Goal: Task Accomplishment & Management: Manage account settings

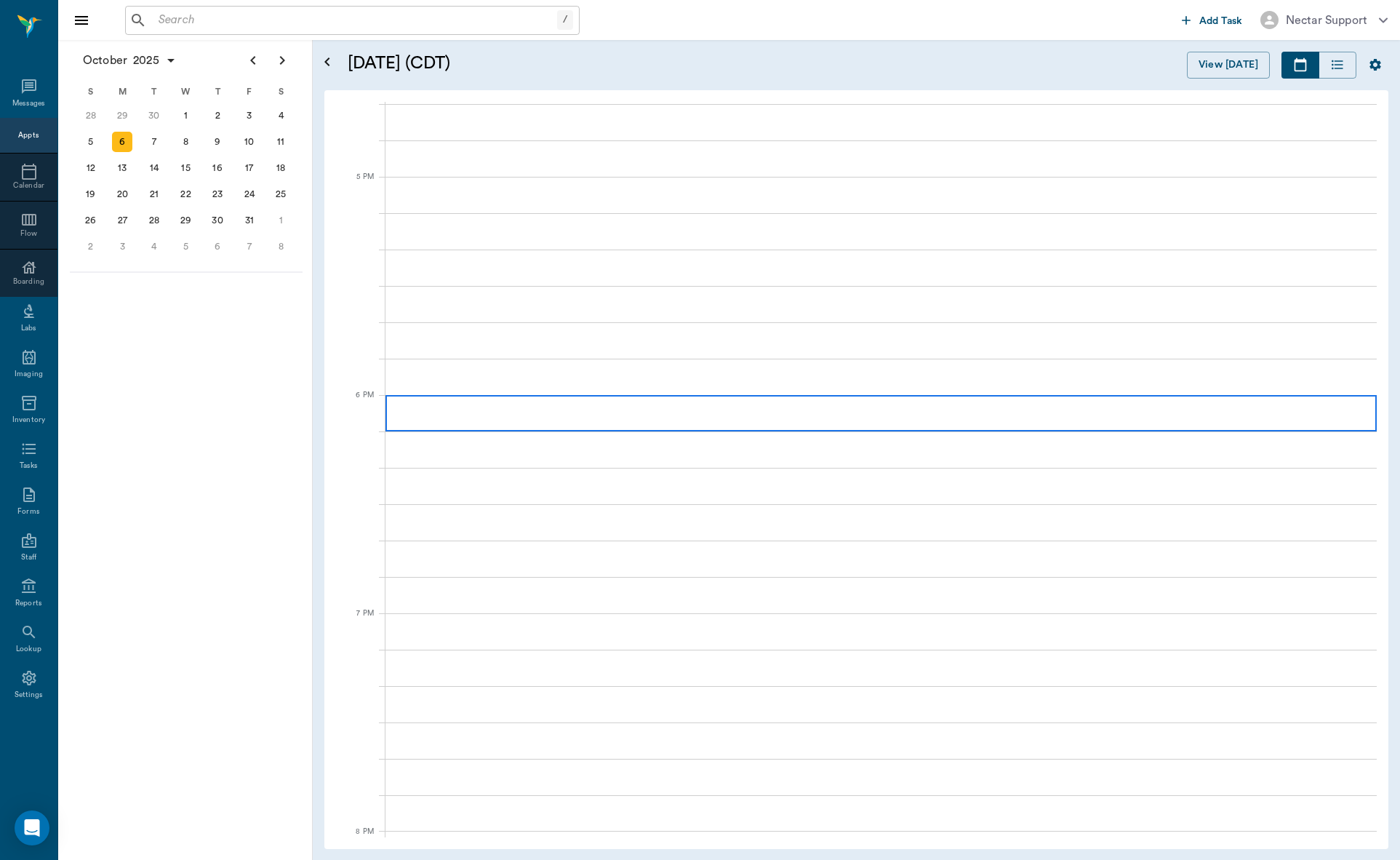
scroll to position [1929, 0]
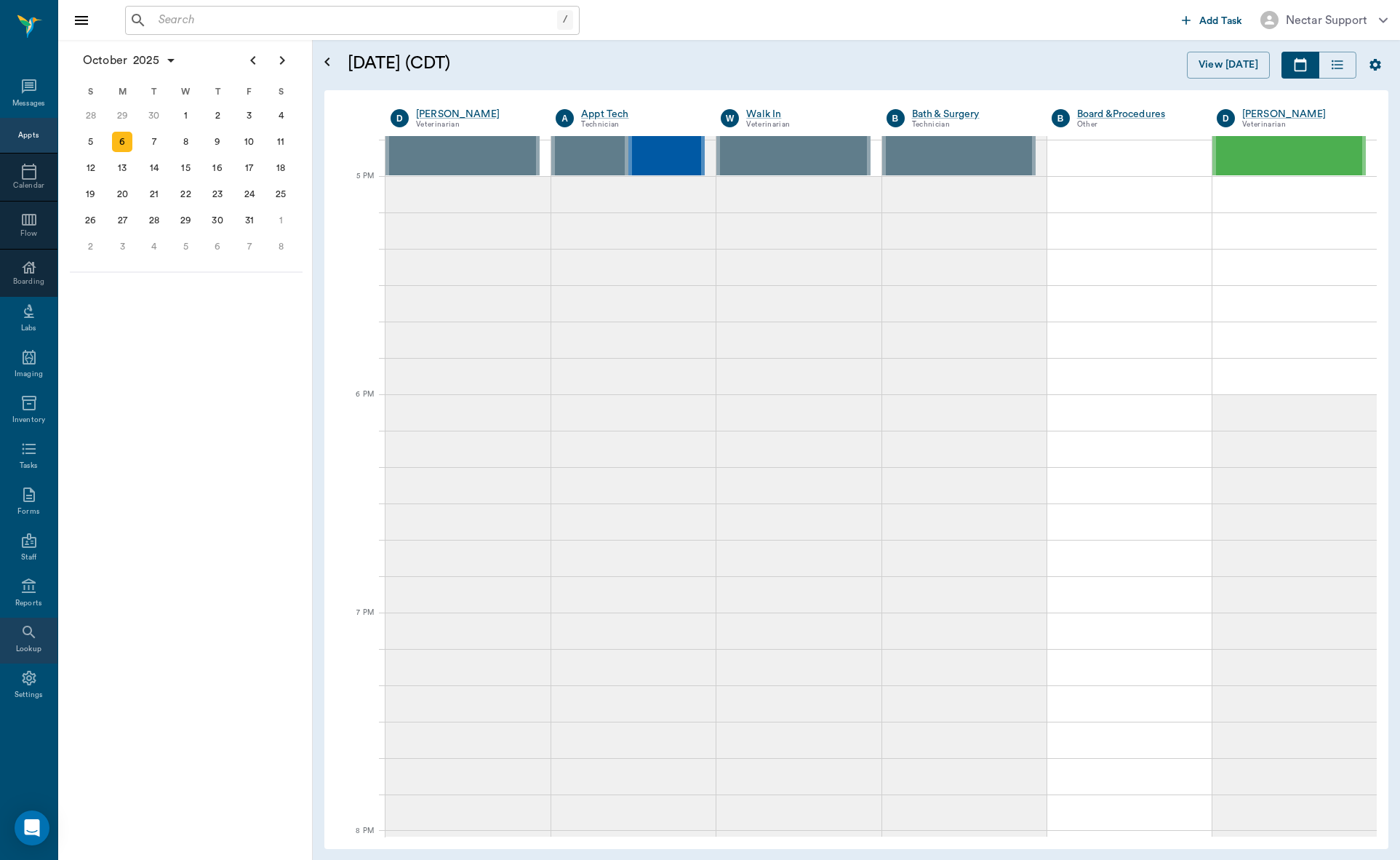
click at [33, 647] on div "Lookup" at bounding box center [28, 649] width 26 height 11
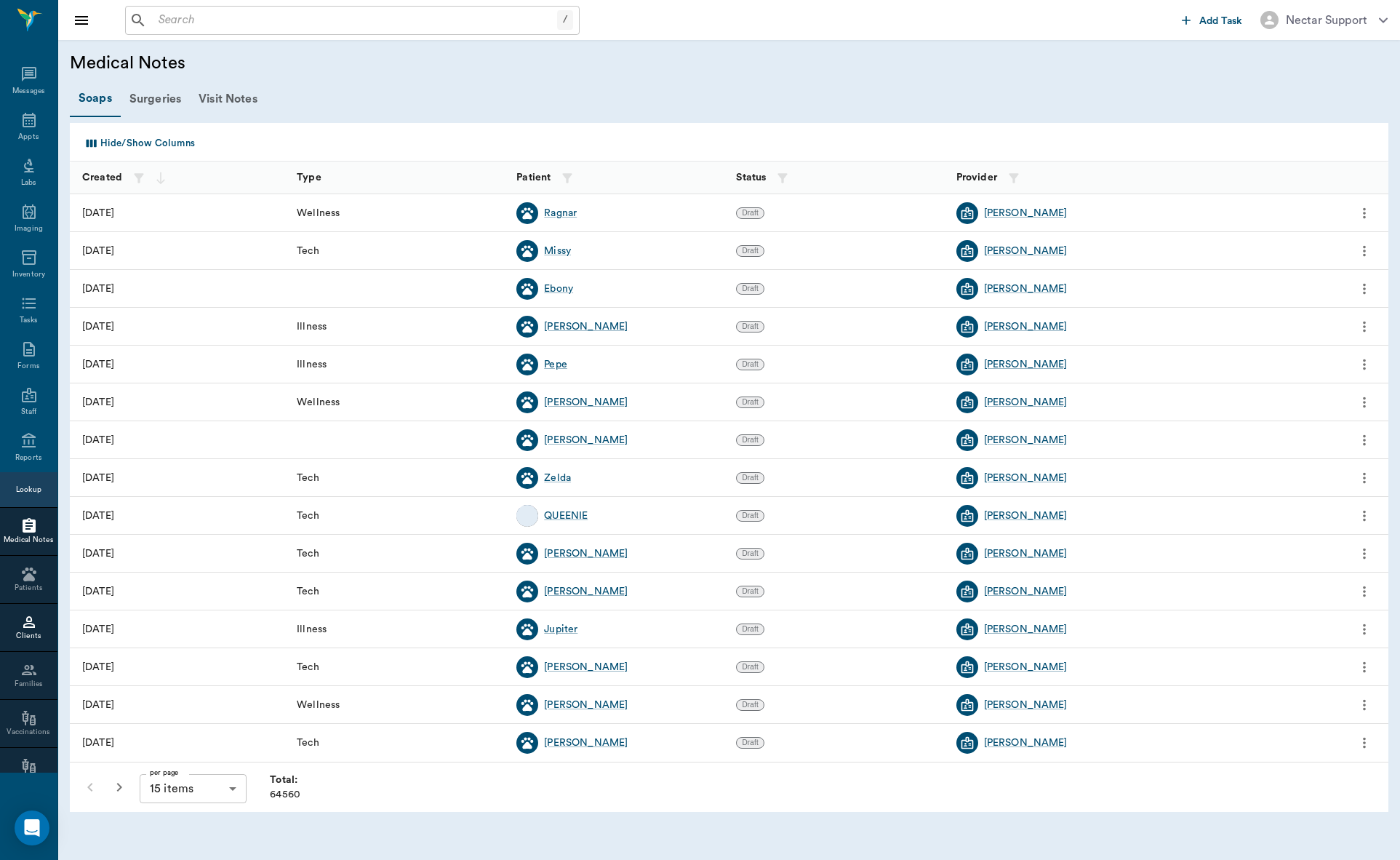
scroll to position [362, 0]
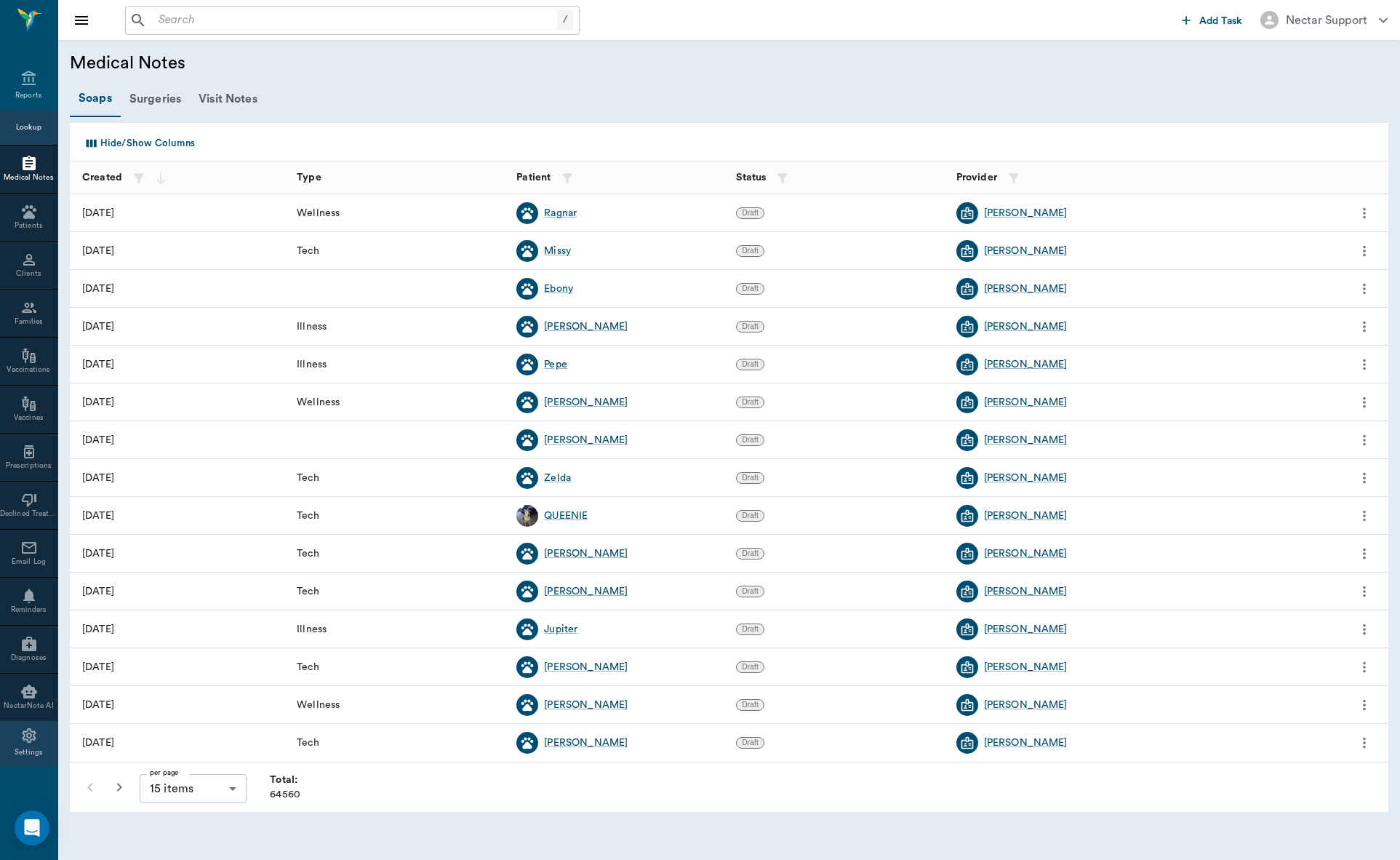
click at [33, 735] on div "Settings" at bounding box center [28, 744] width 58 height 46
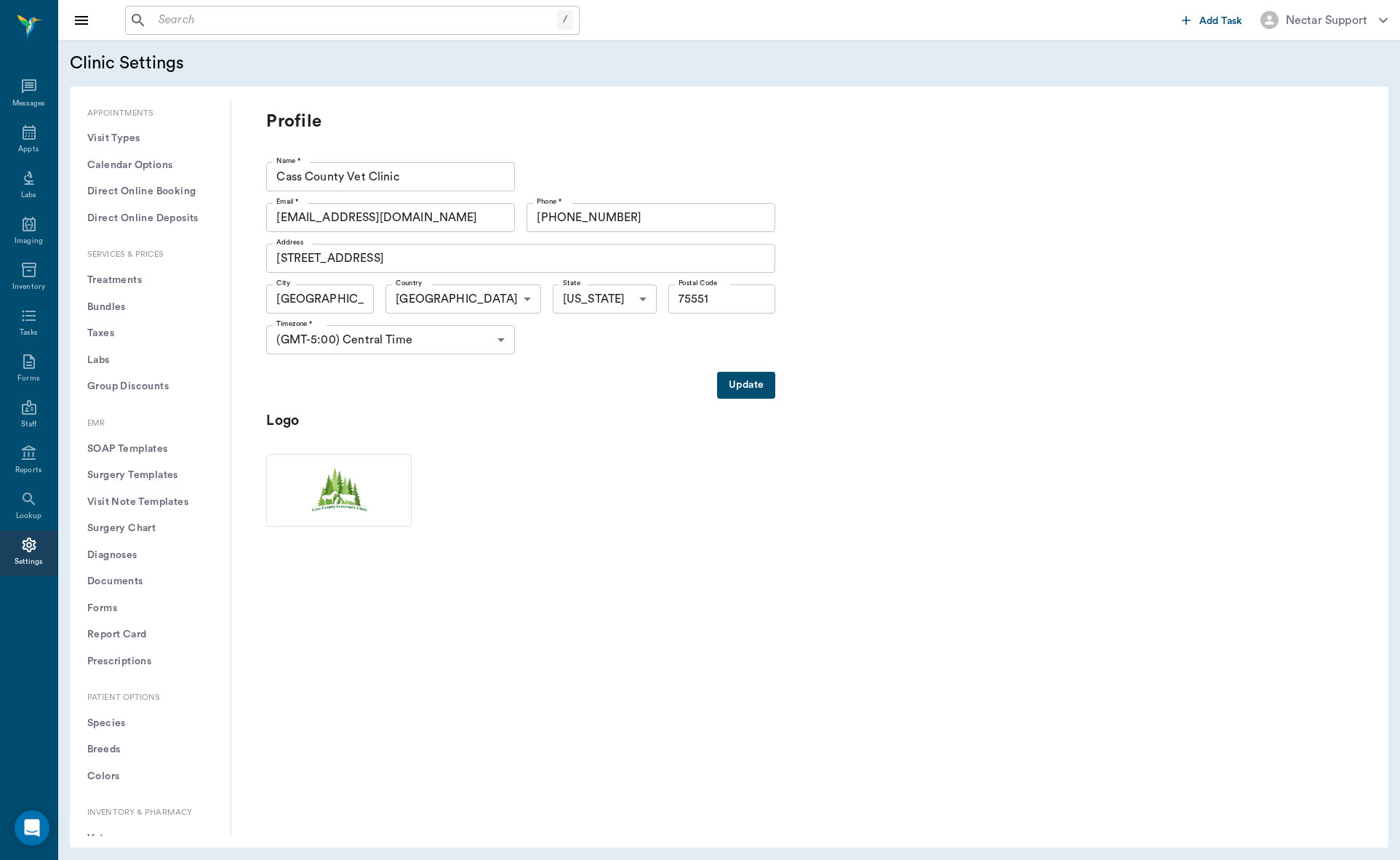
scroll to position [363, 0]
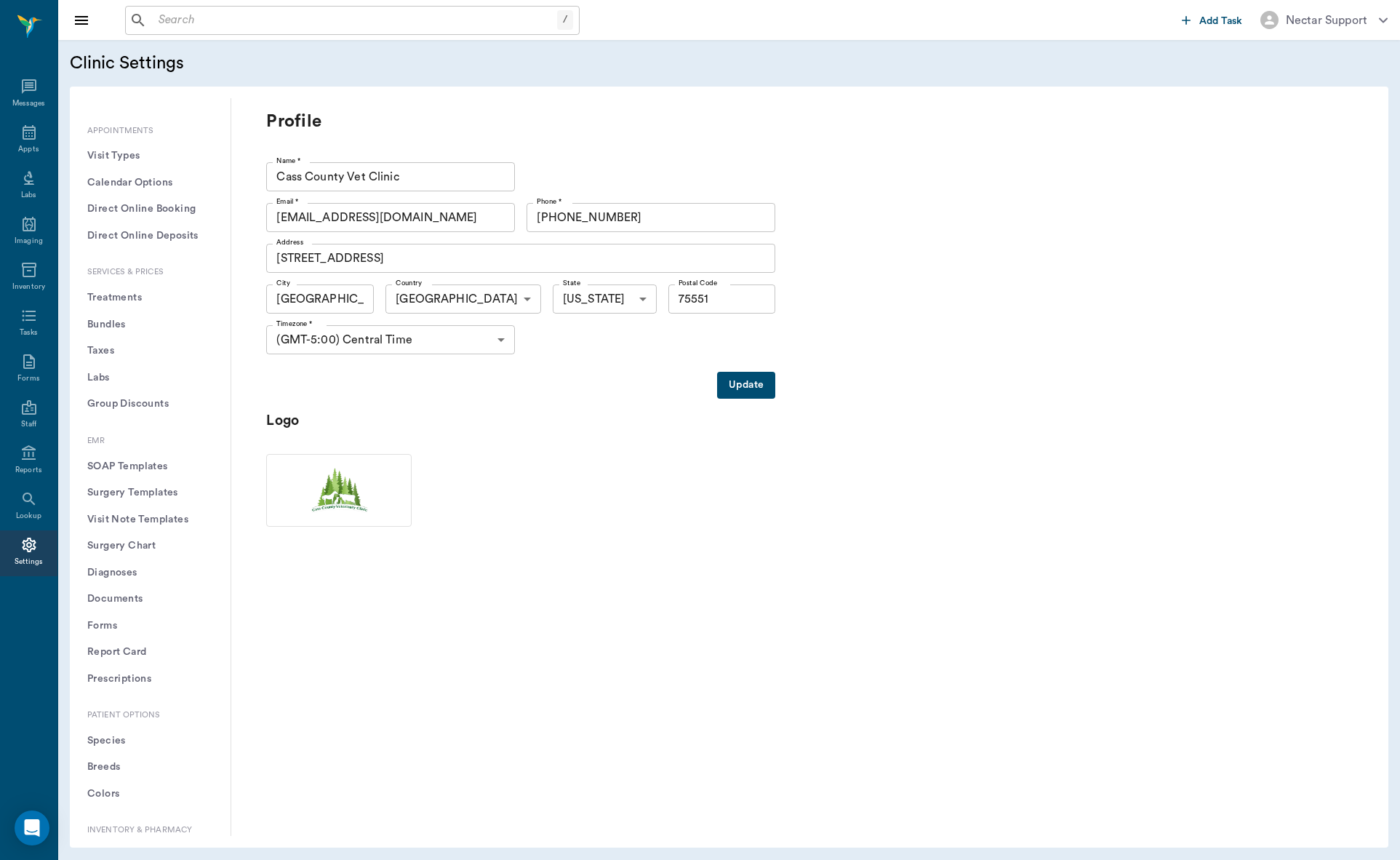
click at [126, 298] on button "Treatments" at bounding box center [150, 297] width 138 height 27
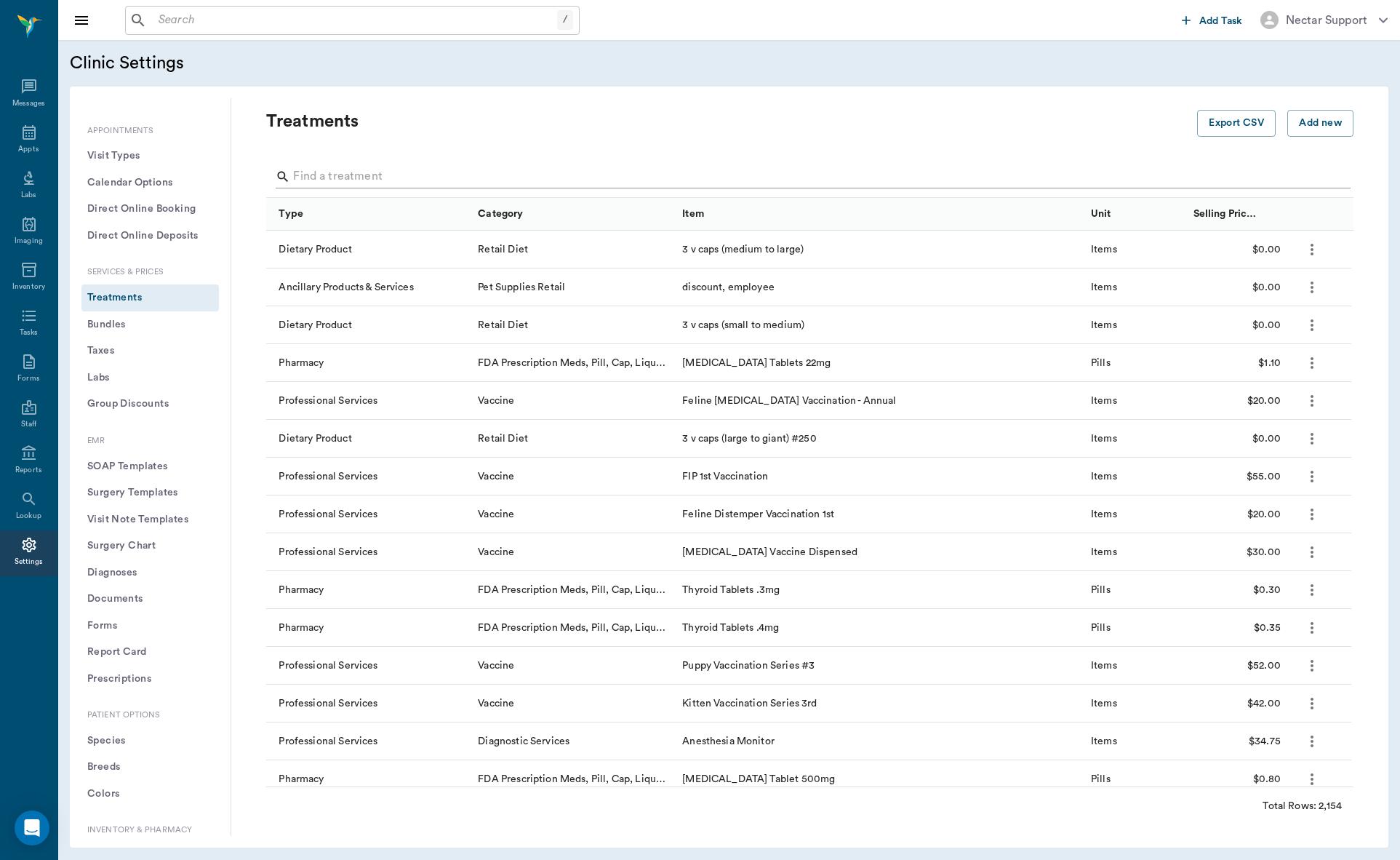
click at [453, 171] on input "Search" at bounding box center [810, 177] width 1035 height 23
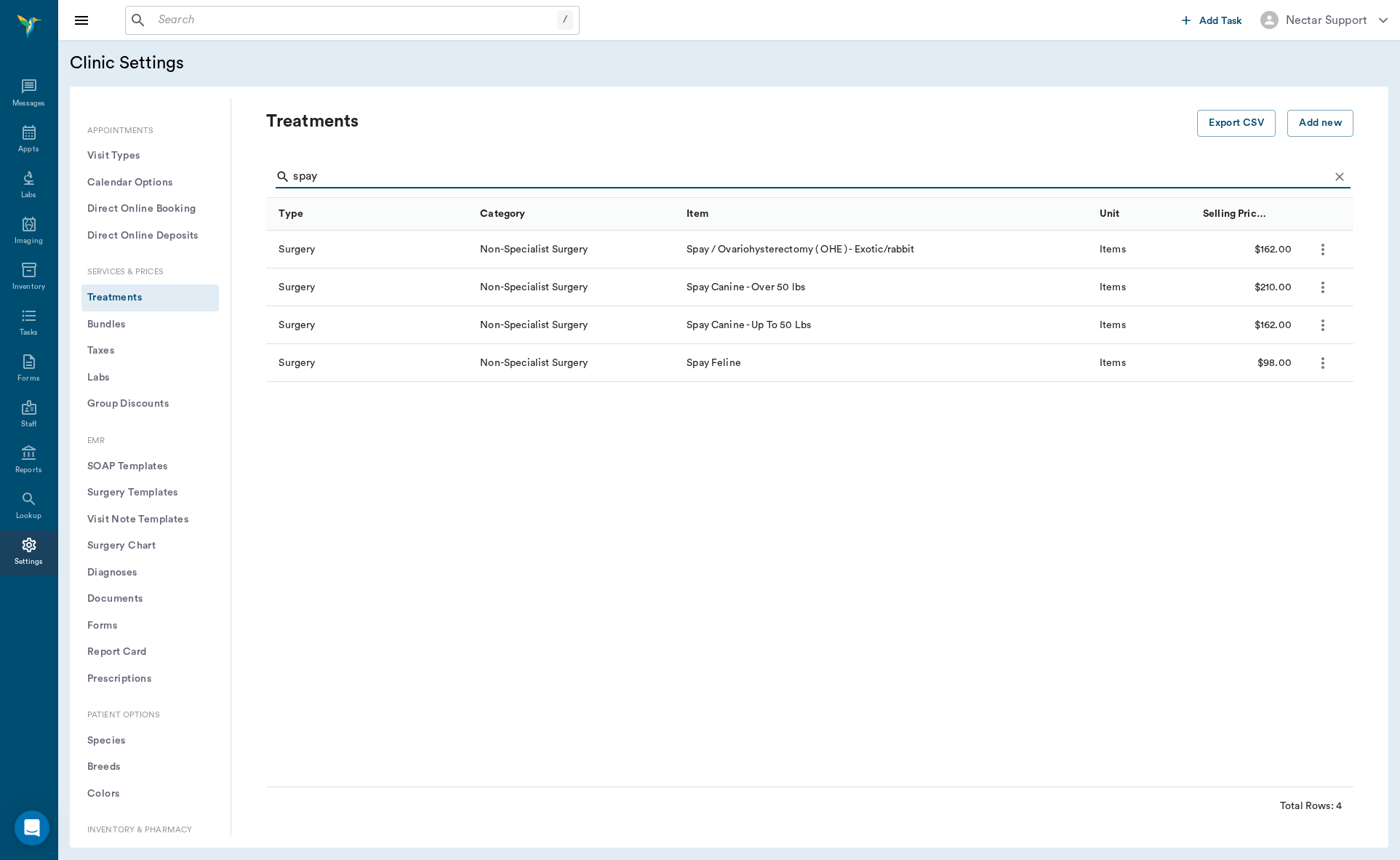
type input "spay"
click at [1332, 289] on button "more" at bounding box center [1323, 288] width 25 height 25
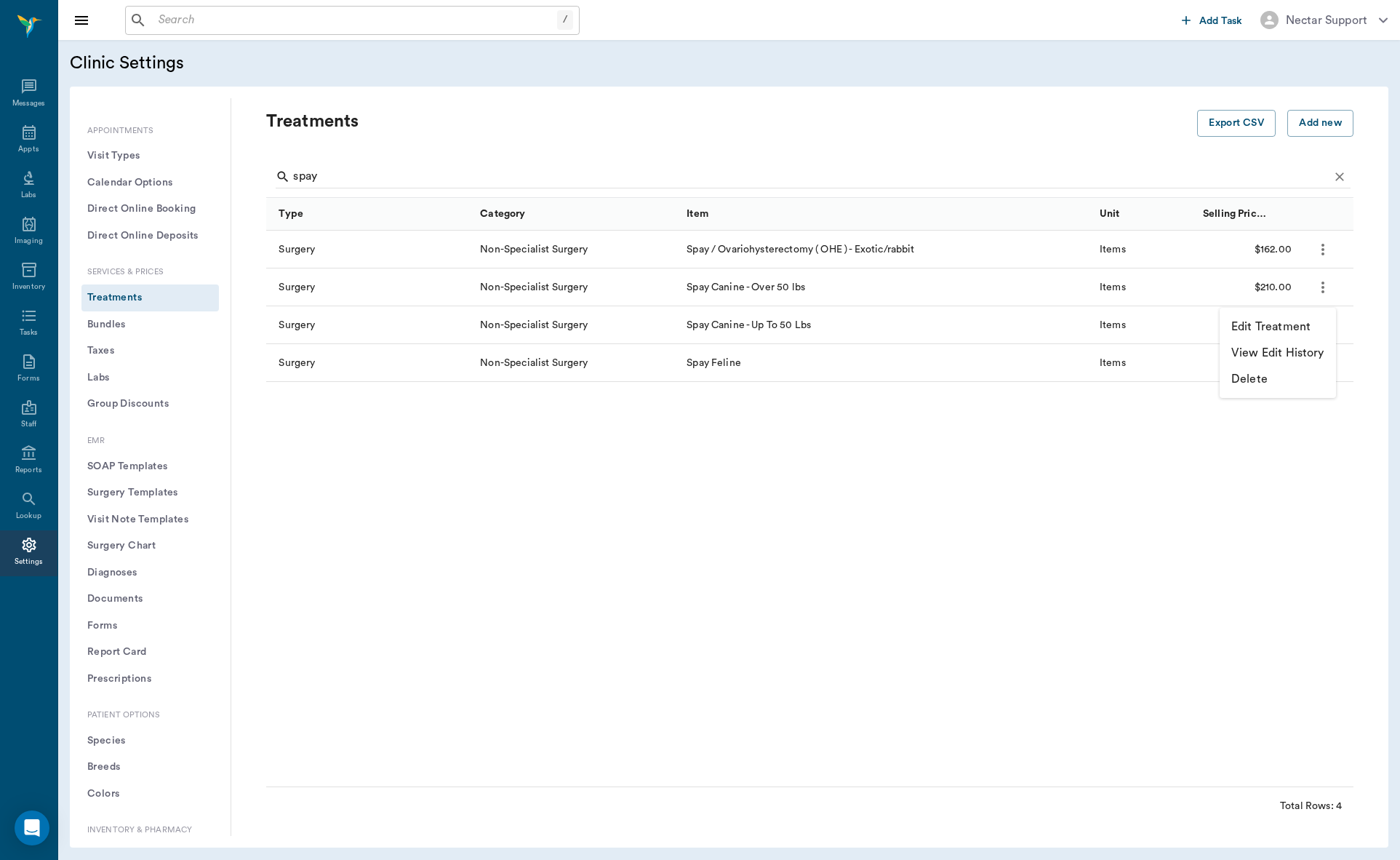
click at [1279, 320] on p "Edit Treatment" at bounding box center [1270, 327] width 79 height 18
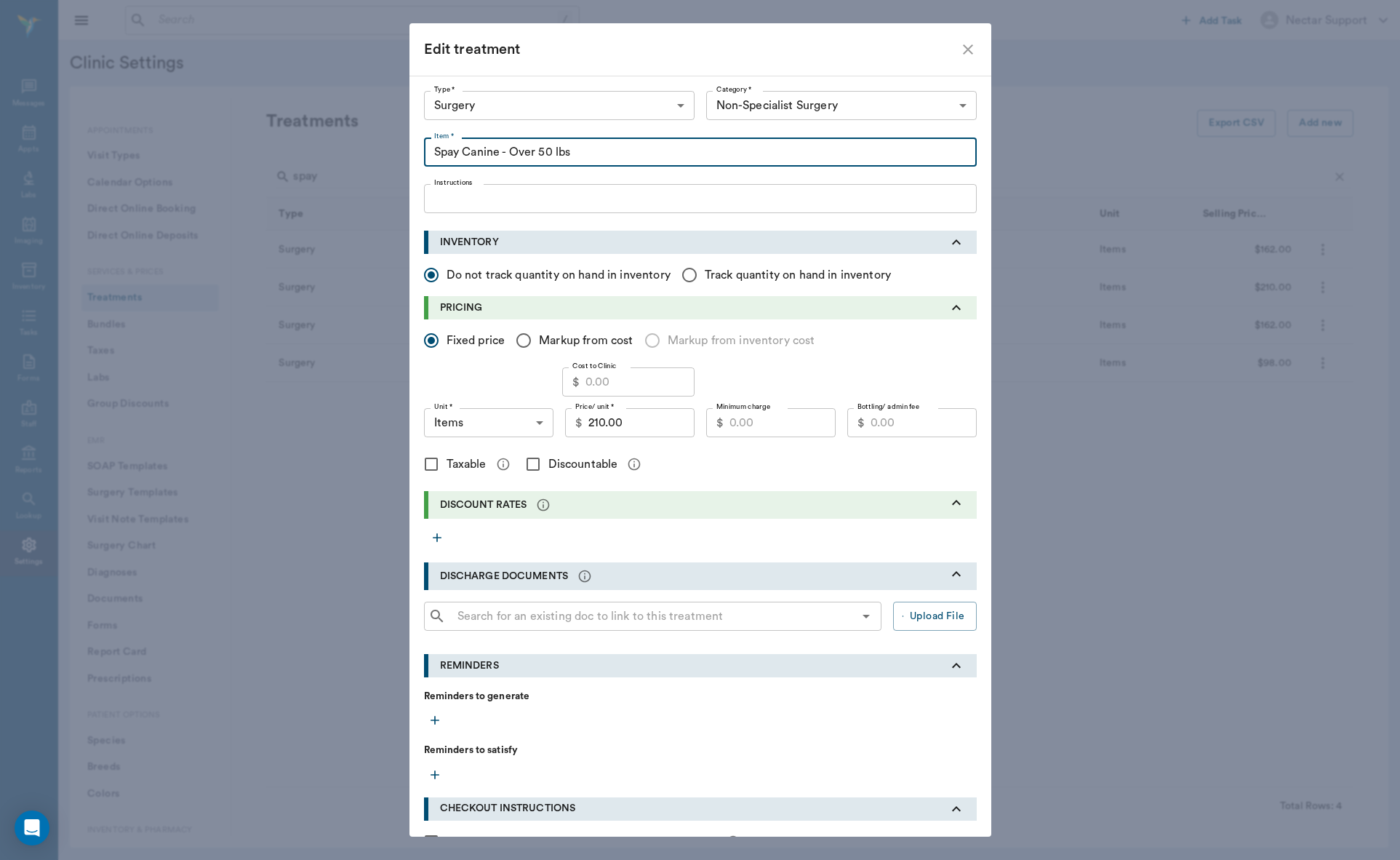
drag, startPoint x: 578, startPoint y: 156, endPoint x: 421, endPoint y: 143, distance: 157.5
click at [424, 143] on input "Spay Canine - Over 50 lbs" at bounding box center [700, 152] width 553 height 29
